Goal: Transaction & Acquisition: Book appointment/travel/reservation

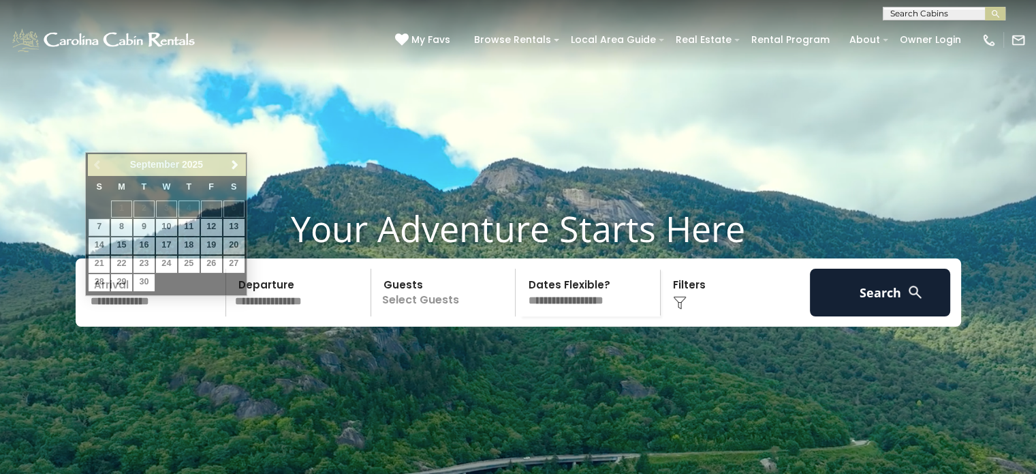
click at [185, 312] on input "text" at bounding box center [156, 292] width 141 height 48
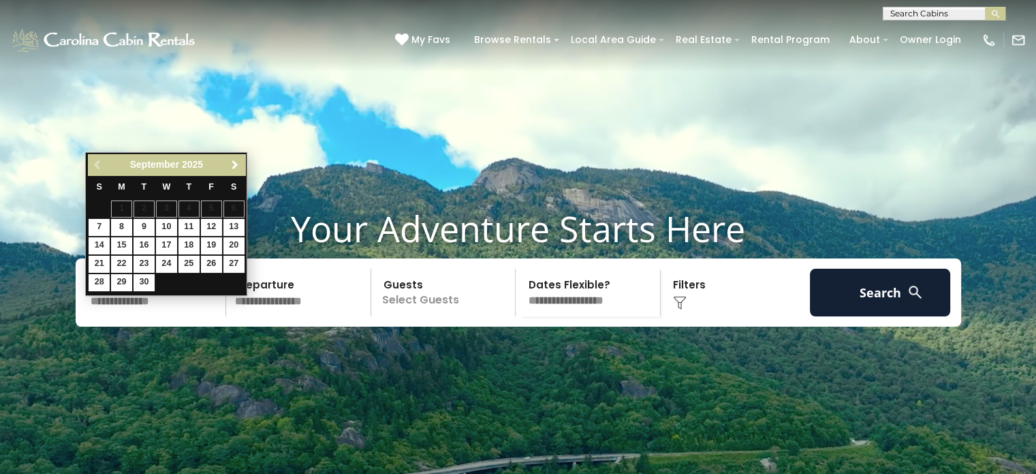
click at [232, 163] on span "Next" at bounding box center [235, 164] width 11 height 11
click at [118, 248] on link "13" at bounding box center [121, 245] width 21 height 17
type input "********"
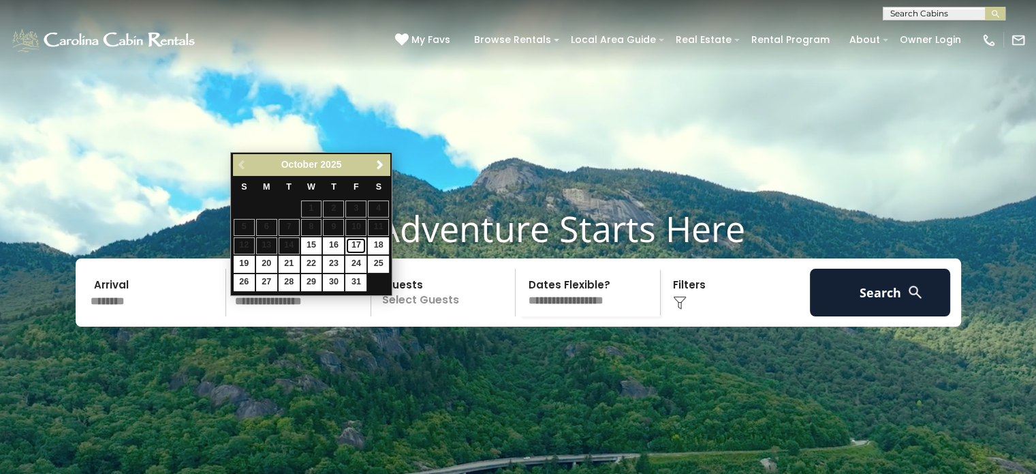
click at [354, 243] on link "17" at bounding box center [355, 245] width 21 height 17
type input "********"
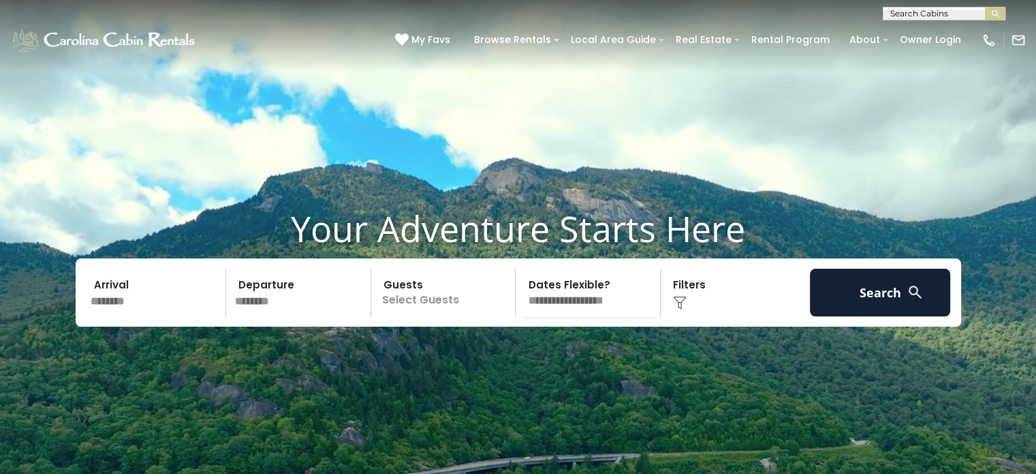
click at [470, 316] on p "Select Guests" at bounding box center [445, 292] width 140 height 48
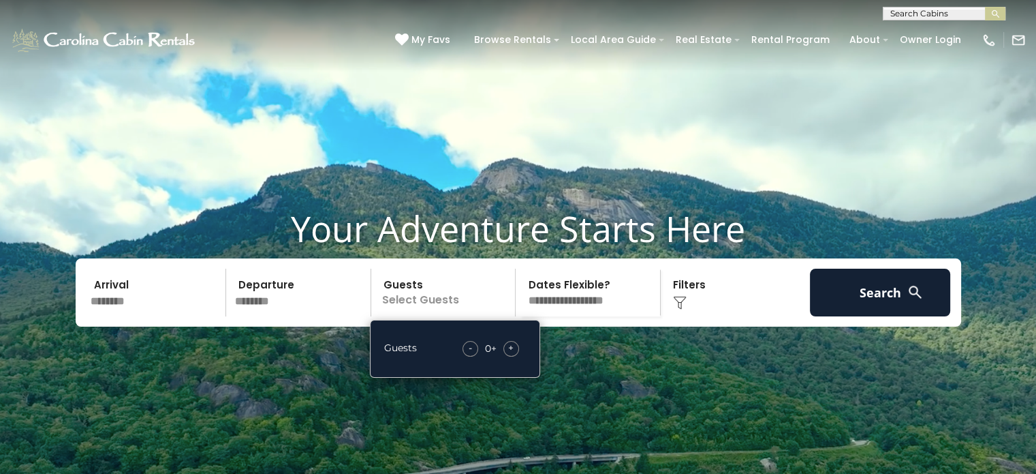
click at [507, 356] on div "+" at bounding box center [512, 349] width 16 height 16
click at [506, 356] on div "+" at bounding box center [512, 349] width 16 height 16
click at [602, 316] on select "**********" at bounding box center [590, 292] width 140 height 48
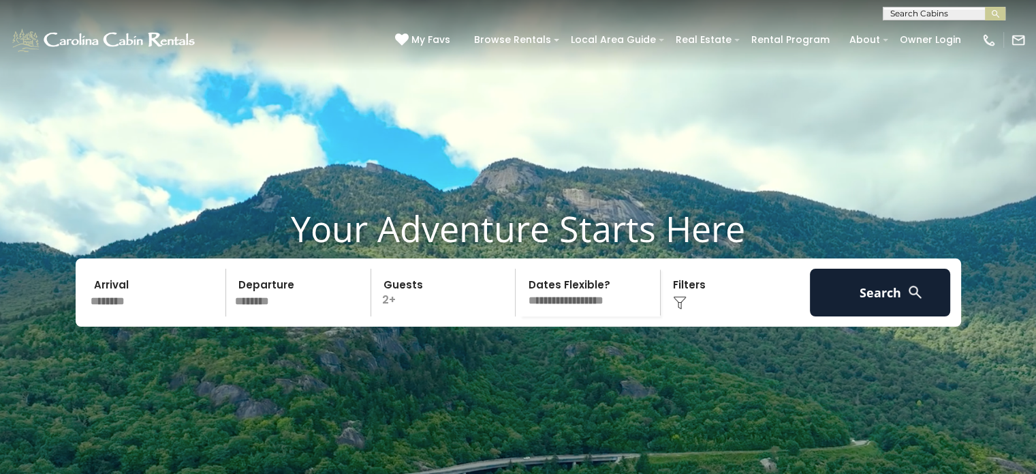
select select "*"
click at [520, 294] on select "**********" at bounding box center [590, 292] width 140 height 48
click at [692, 316] on div "Click to Choose" at bounding box center [735, 292] width 141 height 48
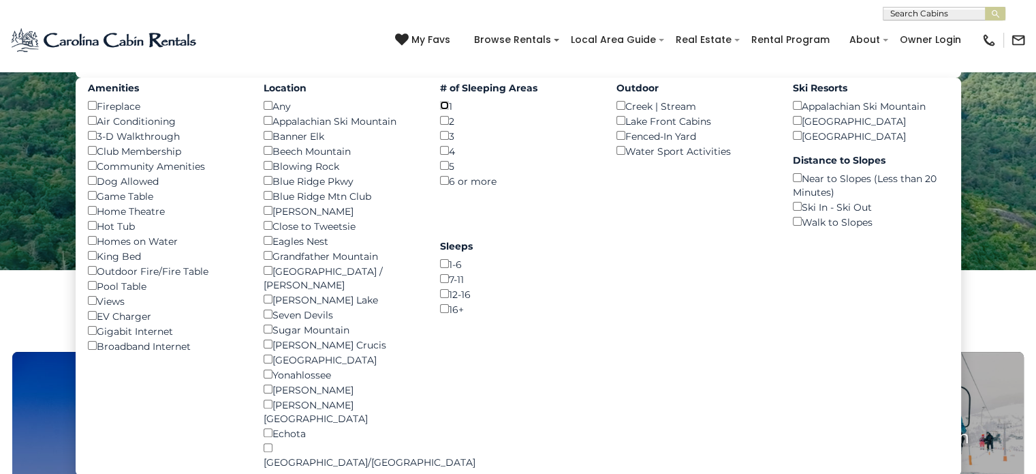
scroll to position [273, 0]
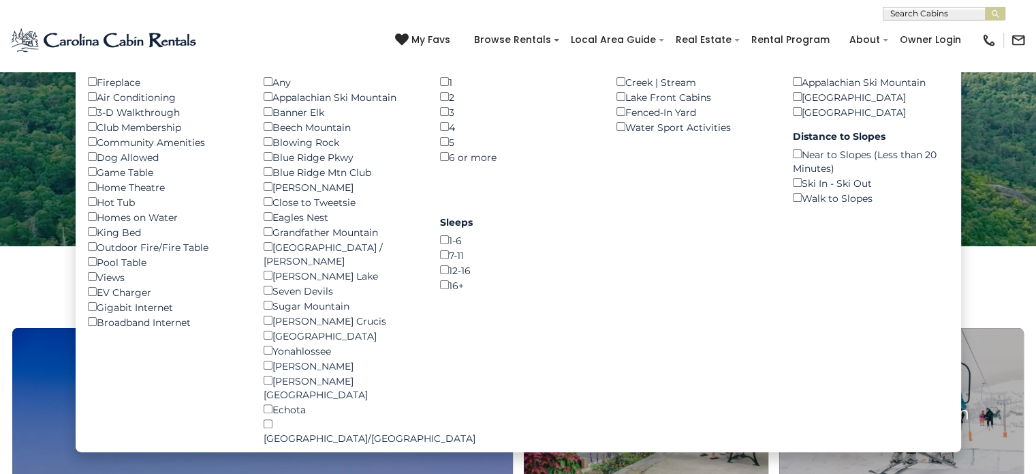
click at [266, 179] on div "Blue Ridge Mtn Club ()" at bounding box center [342, 171] width 156 height 15
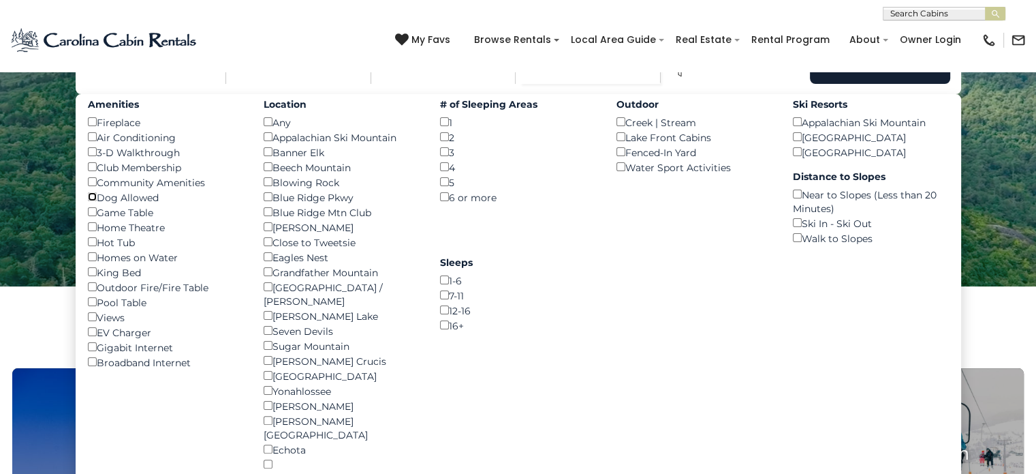
scroll to position [204, 0]
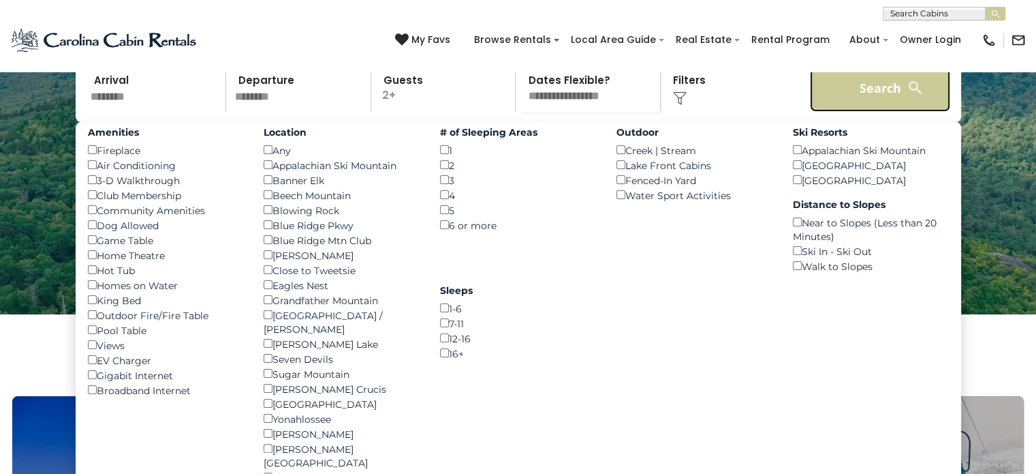
click at [893, 110] on button "Search" at bounding box center [880, 88] width 141 height 48
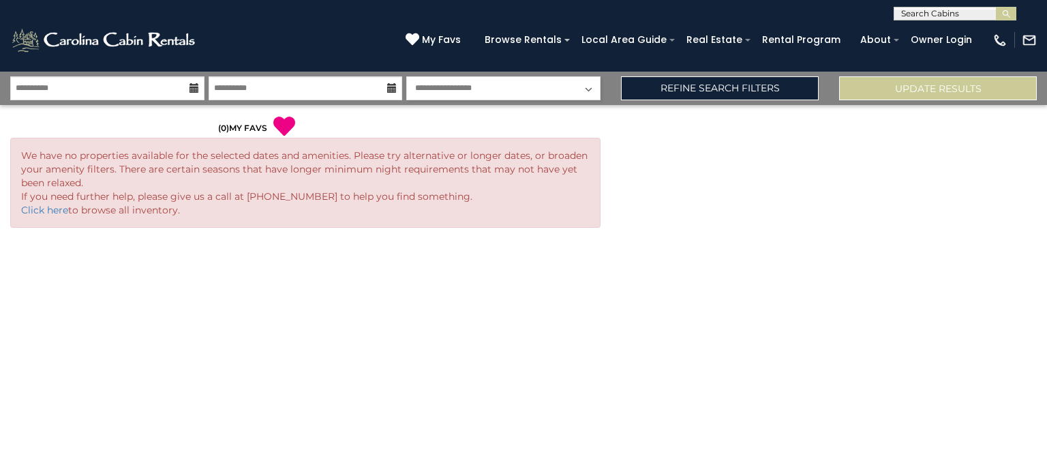
select select "*"
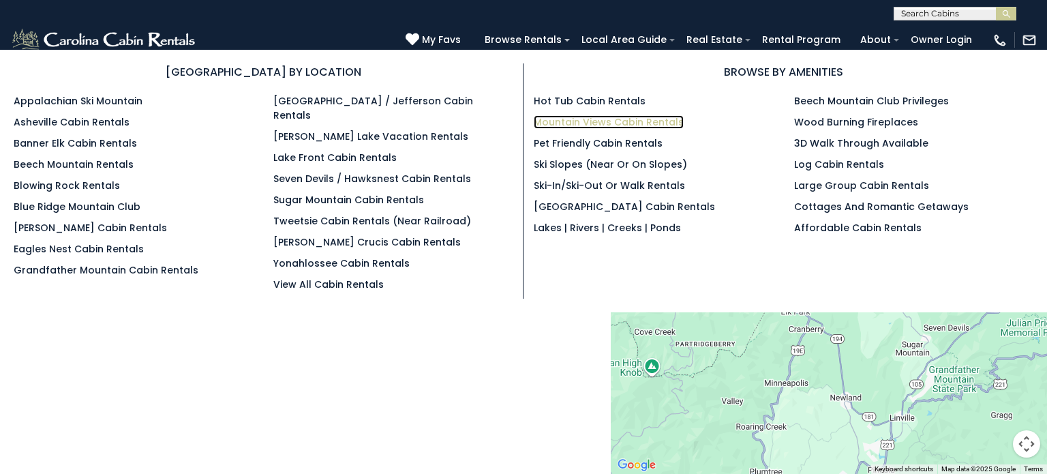
click at [616, 121] on link "Mountain Views Cabin Rentals" at bounding box center [609, 122] width 150 height 14
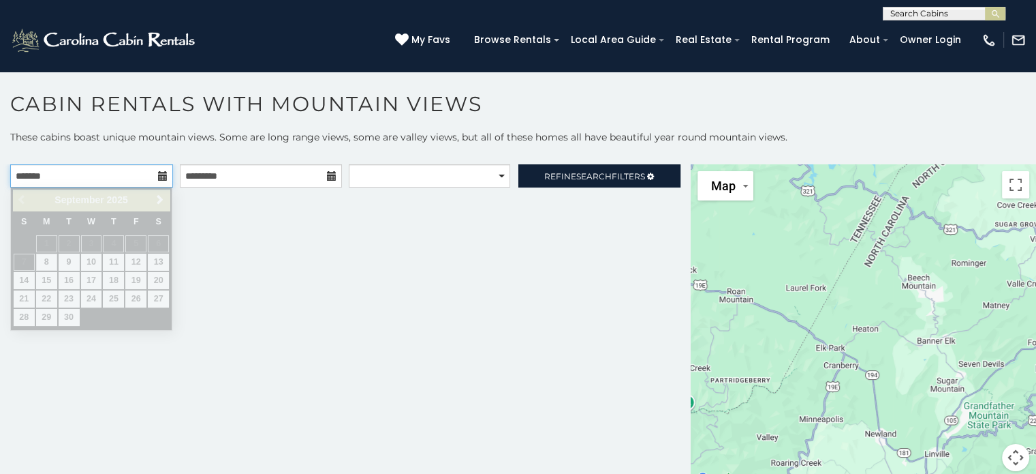
click at [88, 179] on input "text" at bounding box center [91, 175] width 163 height 23
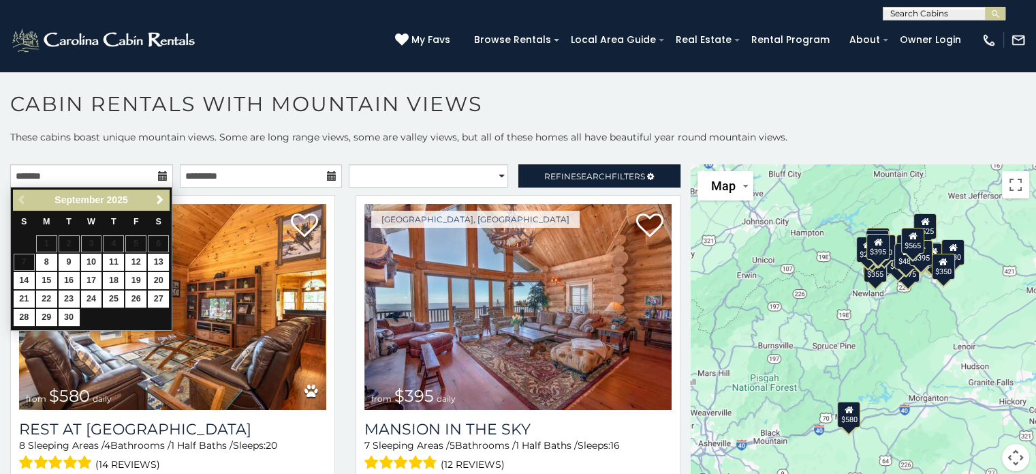
click at [681, 144] on p "These cabins boast unique mountain views. Some are long range views, some are v…" at bounding box center [518, 143] width 1036 height 27
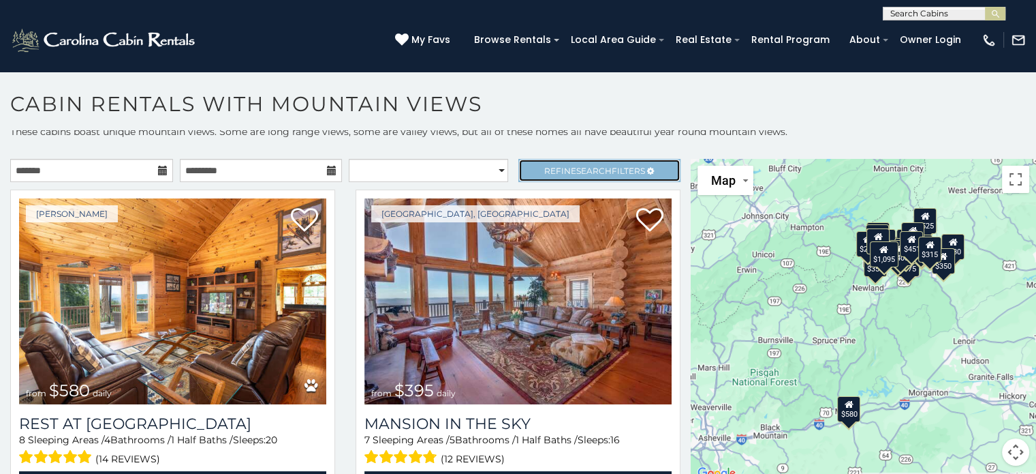
click at [591, 174] on link "Refine Search Filters" at bounding box center [600, 170] width 163 height 23
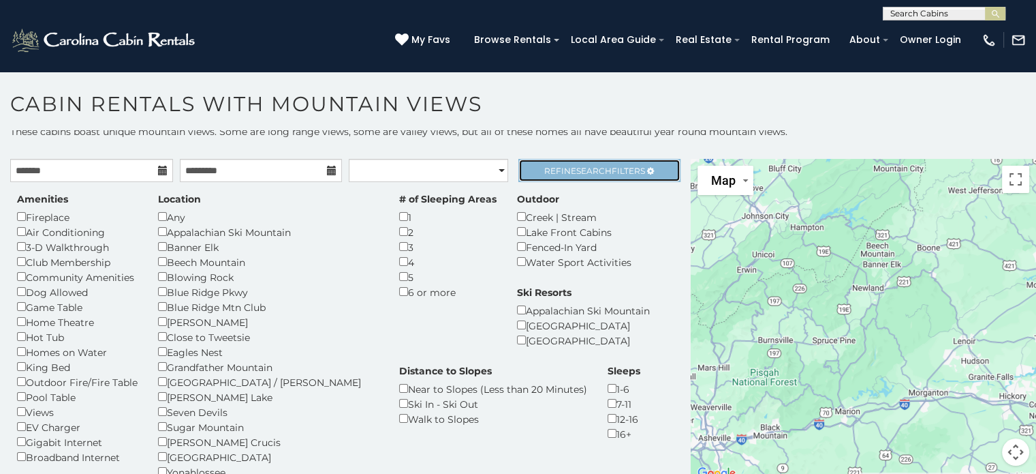
click at [617, 167] on span "Refine Search Filters" at bounding box center [594, 171] width 101 height 10
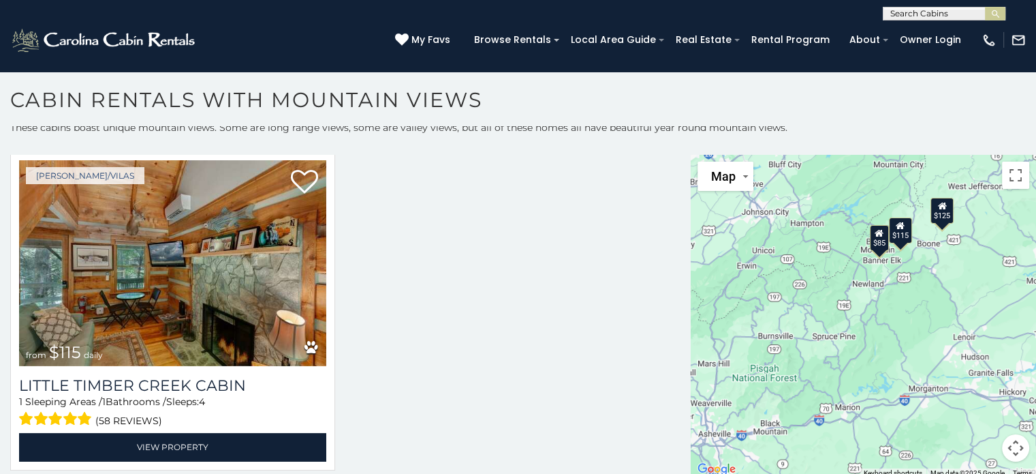
scroll to position [7, 0]
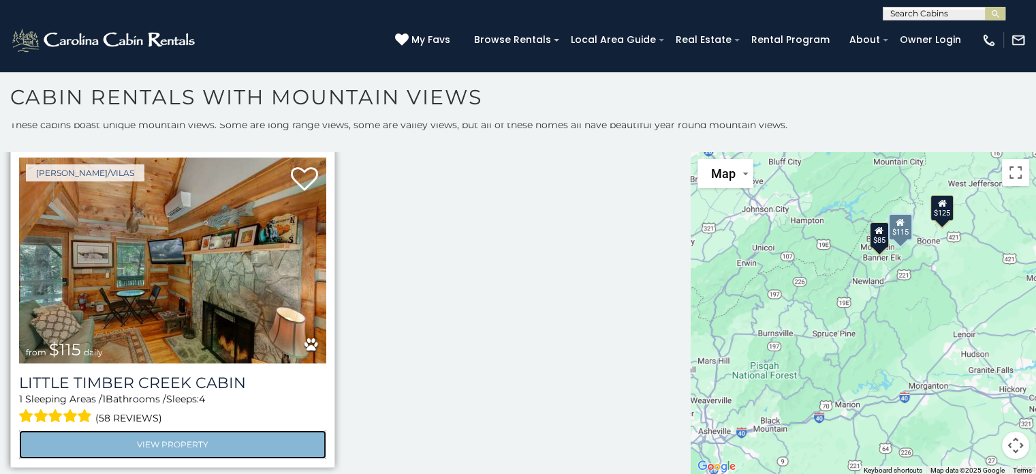
drag, startPoint x: 217, startPoint y: 263, endPoint x: 174, endPoint y: 441, distance: 182.8
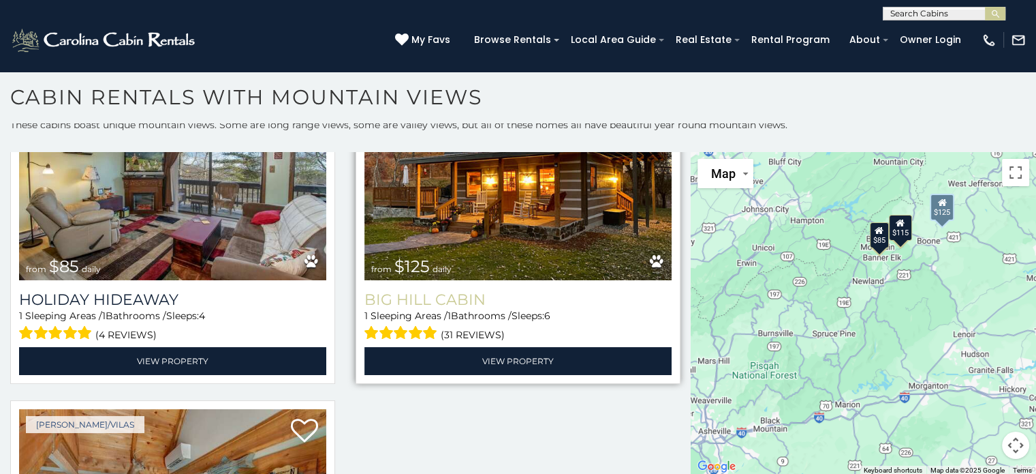
scroll to position [68, 0]
